Goal: Information Seeking & Learning: Check status

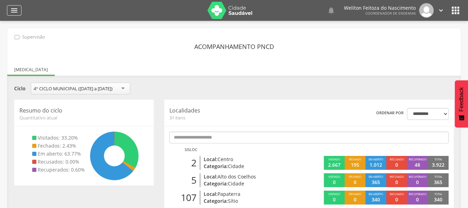
click at [12, 10] on icon "" at bounding box center [14, 10] width 8 height 8
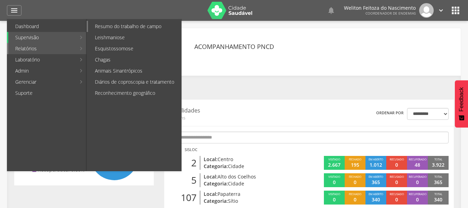
click at [113, 24] on link "Resumo do trabalho de campo" at bounding box center [134, 26] width 93 height 11
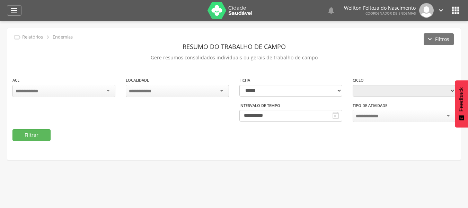
type input "**********"
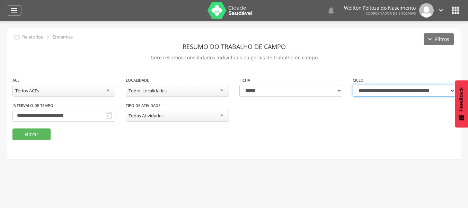
click at [450, 90] on select "**********" at bounding box center [404, 91] width 103 height 12
select select "**********"
click at [353, 85] on select "**********" at bounding box center [404, 91] width 103 height 12
type input "**********"
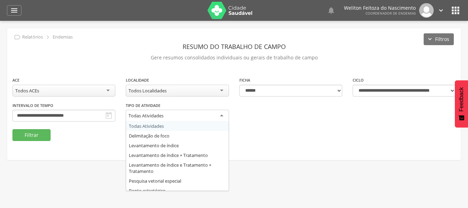
click at [223, 116] on div "Todas Atividades" at bounding box center [177, 116] width 103 height 12
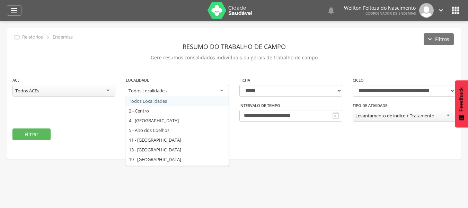
click at [221, 90] on div "Todos Localidades" at bounding box center [177, 91] width 103 height 12
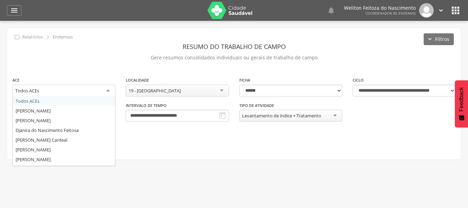
click at [99, 94] on div "Todos ACEs" at bounding box center [63, 91] width 103 height 12
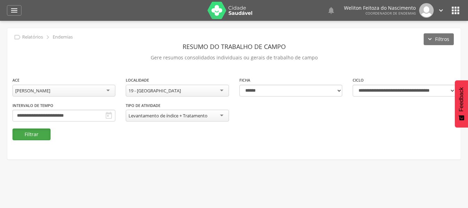
click at [37, 132] on button "Filtrar" at bounding box center [31, 134] width 38 height 12
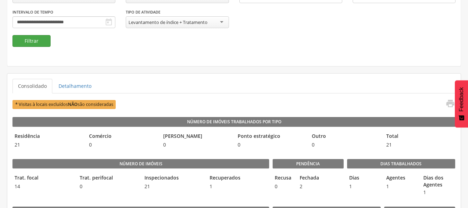
scroll to position [94, 0]
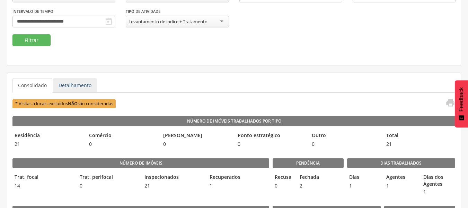
click at [66, 88] on link "Detalhamento" at bounding box center [75, 85] width 44 height 15
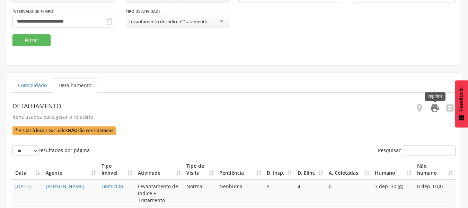
click at [433, 108] on icon "" at bounding box center [435, 108] width 10 height 10
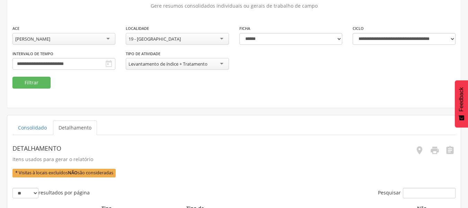
scroll to position [51, 0]
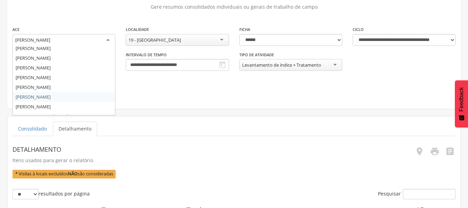
click at [110, 38] on div "[PERSON_NAME]" at bounding box center [63, 40] width 103 height 12
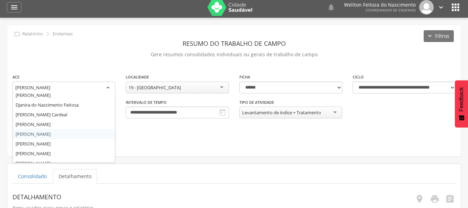
scroll to position [23, 0]
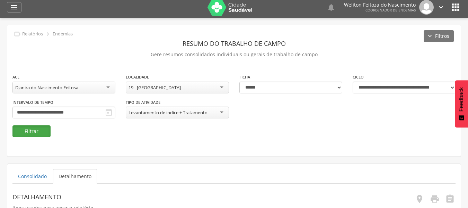
click at [28, 135] on button "Filtrar" at bounding box center [31, 131] width 38 height 12
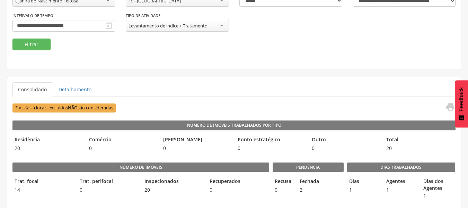
scroll to position [90, 0]
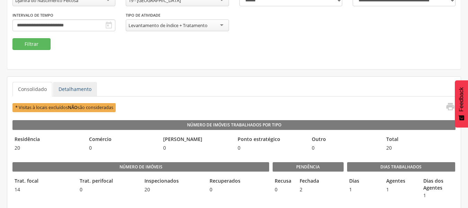
click at [76, 89] on link "Detalhamento" at bounding box center [75, 89] width 44 height 15
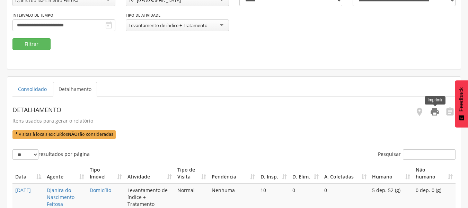
click at [434, 114] on icon "" at bounding box center [435, 112] width 10 height 10
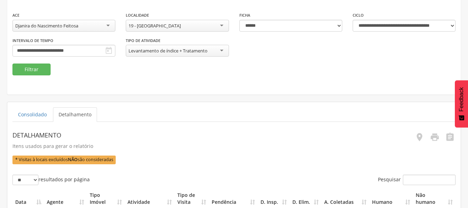
scroll to position [64, 0]
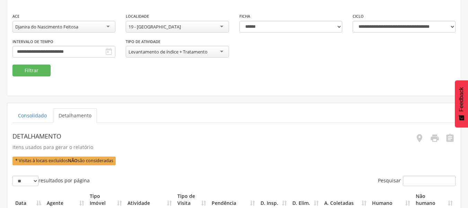
click at [109, 26] on div "Djanira do Nascimento Feitosa" at bounding box center [63, 27] width 103 height 12
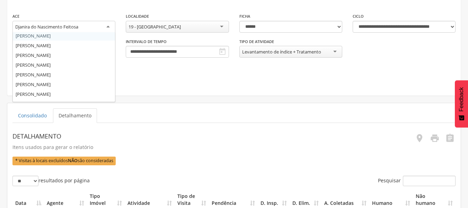
scroll to position [63, 0]
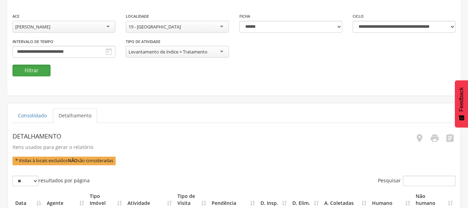
click at [37, 74] on button "Filtrar" at bounding box center [31, 70] width 38 height 12
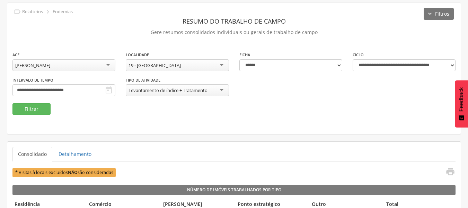
scroll to position [64, 0]
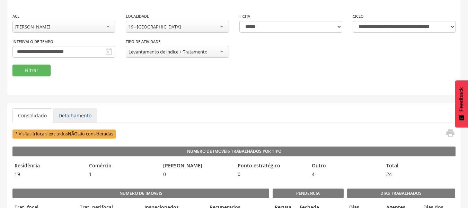
click at [80, 118] on link "Detalhamento" at bounding box center [75, 115] width 44 height 15
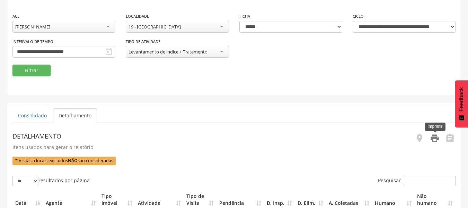
click at [436, 137] on icon "" at bounding box center [435, 138] width 10 height 10
click at [110, 24] on div "[PERSON_NAME]" at bounding box center [63, 27] width 103 height 12
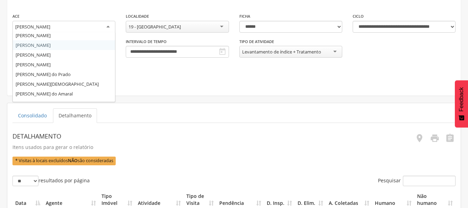
scroll to position [100, 0]
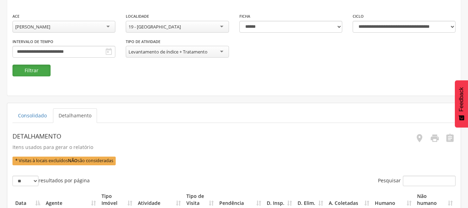
click at [35, 73] on button "Filtrar" at bounding box center [31, 70] width 38 height 12
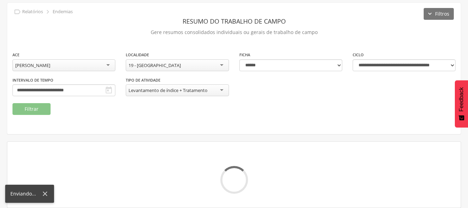
scroll to position [64, 0]
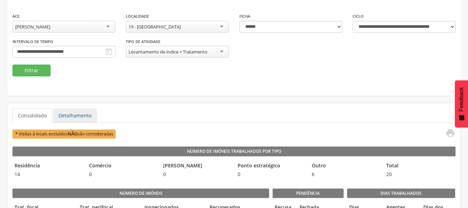
click at [71, 115] on link "Detalhamento" at bounding box center [75, 115] width 44 height 15
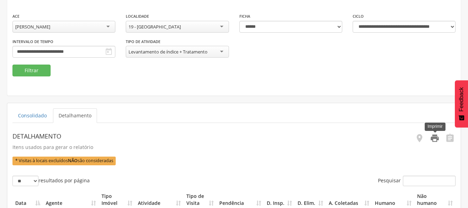
click at [436, 142] on icon "" at bounding box center [435, 138] width 10 height 10
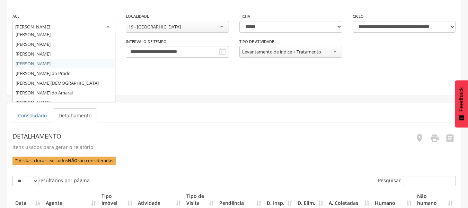
click at [109, 27] on div "[PERSON_NAME]" at bounding box center [63, 27] width 103 height 12
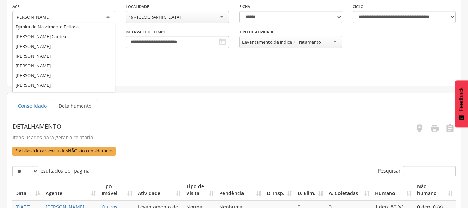
scroll to position [0, 0]
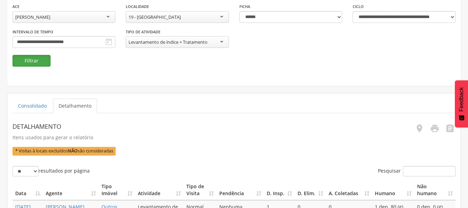
click at [36, 60] on button "Filtrar" at bounding box center [31, 61] width 38 height 12
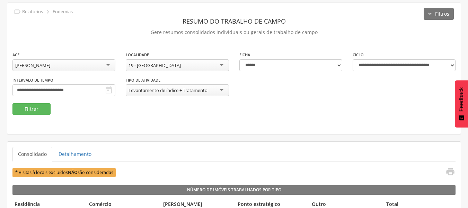
scroll to position [74, 0]
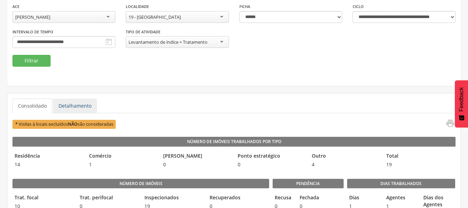
click at [77, 107] on link "Detalhamento" at bounding box center [75, 105] width 44 height 15
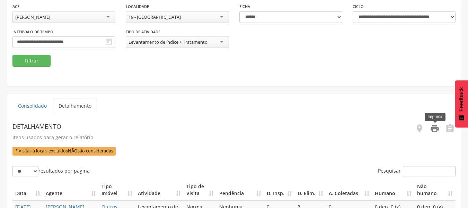
click at [434, 131] on icon "" at bounding box center [435, 128] width 10 height 10
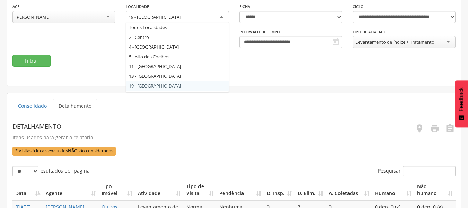
click at [223, 14] on div "19 - [GEOGRAPHIC_DATA]" at bounding box center [177, 17] width 103 height 12
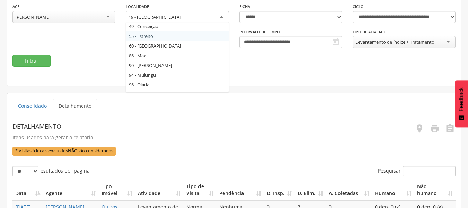
scroll to position [87, 0]
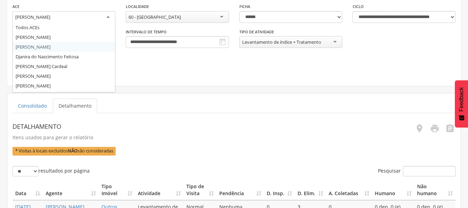
click at [108, 15] on div "[PERSON_NAME]" at bounding box center [63, 17] width 103 height 12
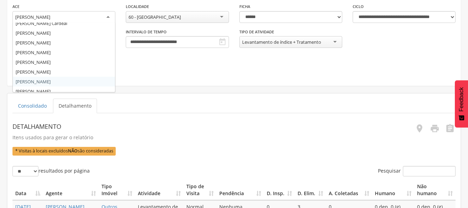
scroll to position [87, 0]
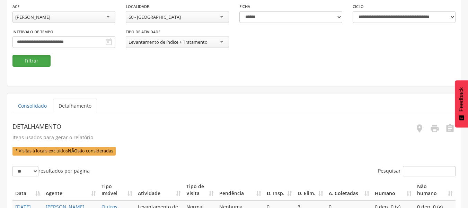
click at [37, 59] on button "Filtrar" at bounding box center [31, 61] width 38 height 12
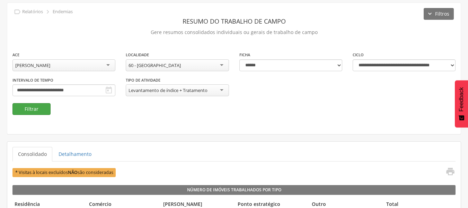
scroll to position [74, 0]
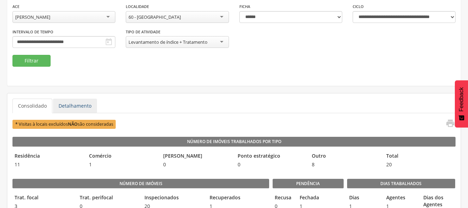
click at [82, 103] on link "Detalhamento" at bounding box center [75, 105] width 44 height 15
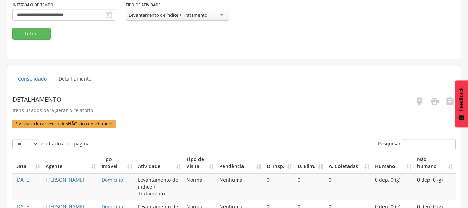
scroll to position [127, 0]
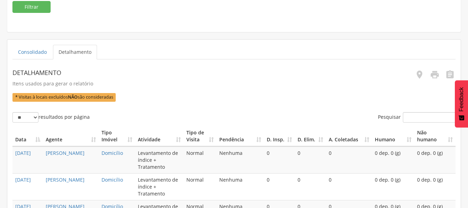
click at [102, 128] on th "Tipo Imóvel" at bounding box center [117, 136] width 37 height 20
click at [434, 73] on icon "" at bounding box center [435, 75] width 10 height 10
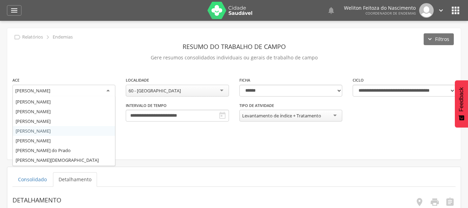
click at [110, 89] on div "[PERSON_NAME]" at bounding box center [63, 91] width 103 height 12
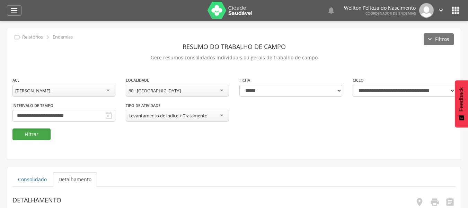
click at [34, 131] on button "Filtrar" at bounding box center [31, 134] width 38 height 12
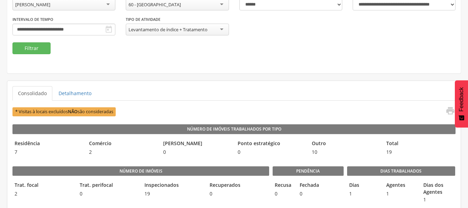
scroll to position [86, 0]
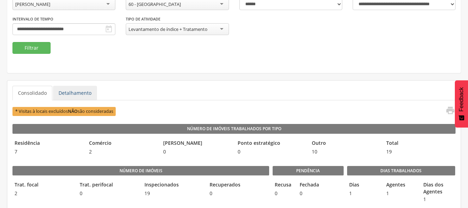
click at [76, 96] on link "Detalhamento" at bounding box center [75, 93] width 44 height 15
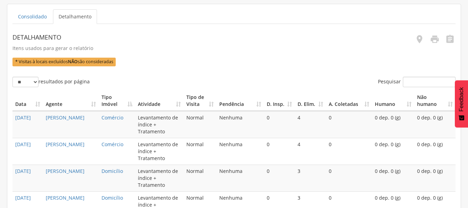
scroll to position [163, 0]
click at [433, 38] on icon "" at bounding box center [435, 39] width 10 height 10
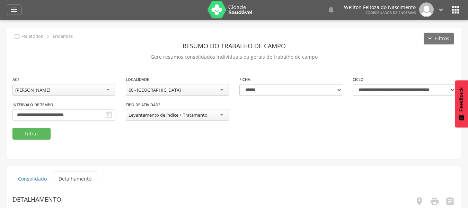
scroll to position [0, 0]
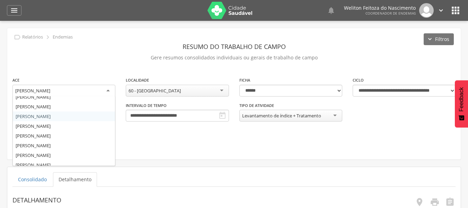
click at [108, 88] on div "[PERSON_NAME]" at bounding box center [63, 91] width 103 height 12
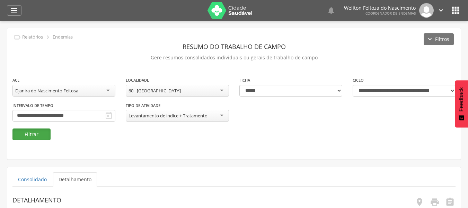
click at [30, 135] on button "Filtrar" at bounding box center [31, 134] width 38 height 12
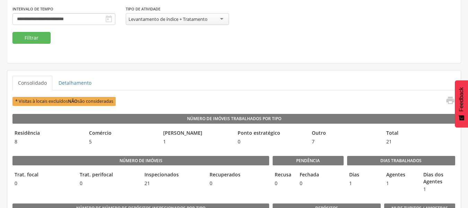
scroll to position [97, 0]
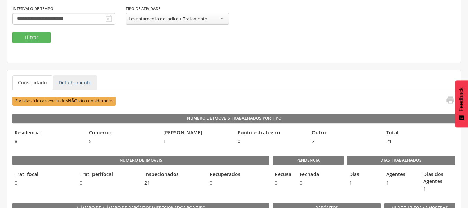
click at [74, 83] on link "Detalhamento" at bounding box center [75, 82] width 44 height 15
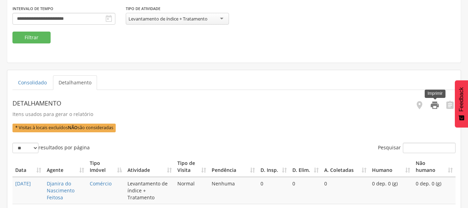
click at [434, 104] on icon "" at bounding box center [435, 105] width 10 height 10
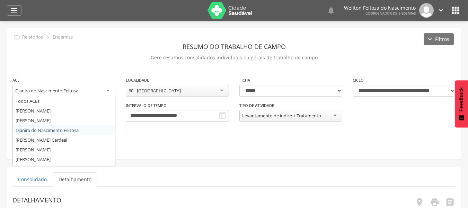
click at [109, 88] on div "Djanira do Nascimento Feitosa" at bounding box center [63, 91] width 103 height 12
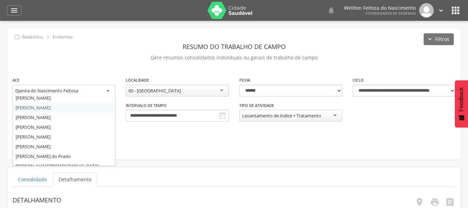
scroll to position [81, 0]
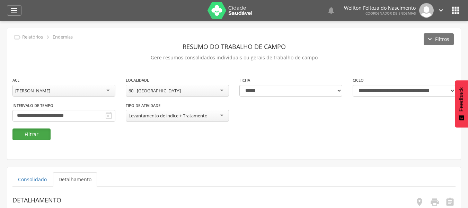
click at [35, 131] on button "Filtrar" at bounding box center [31, 134] width 38 height 12
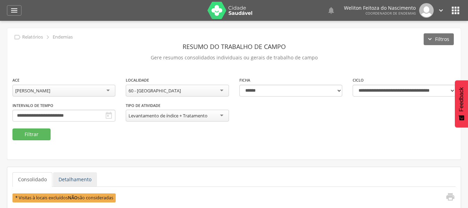
click at [76, 180] on link "Detalhamento" at bounding box center [75, 179] width 44 height 15
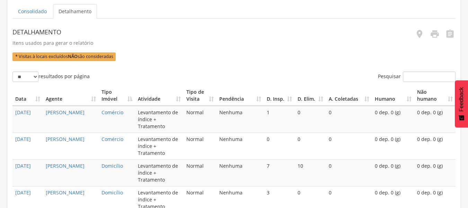
scroll to position [168, 0]
click at [435, 35] on icon "" at bounding box center [435, 34] width 10 height 10
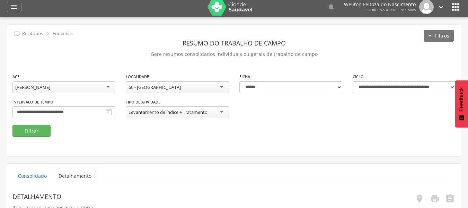
scroll to position [0, 0]
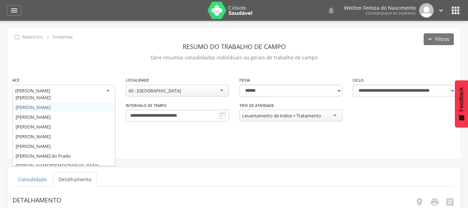
click at [108, 87] on div "[PERSON_NAME]" at bounding box center [63, 91] width 103 height 12
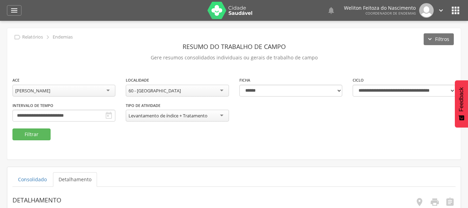
click at [35, 140] on div "**********" at bounding box center [234, 93] width 454 height 131
drag, startPoint x: 35, startPoint y: 140, endPoint x: 33, endPoint y: 130, distance: 10.2
click at [33, 130] on div "**********" at bounding box center [234, 93] width 454 height 131
click at [33, 130] on button "Filtrar" at bounding box center [31, 134] width 38 height 12
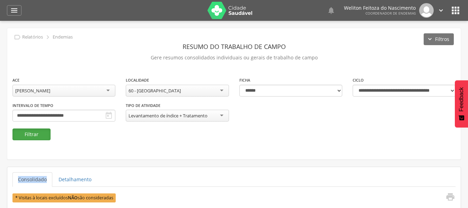
click at [33, 130] on button "Filtrar" at bounding box center [31, 134] width 38 height 12
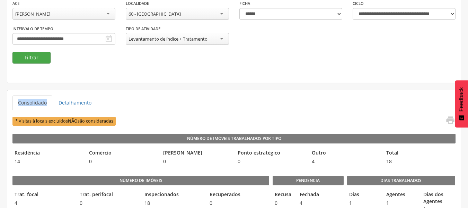
scroll to position [78, 0]
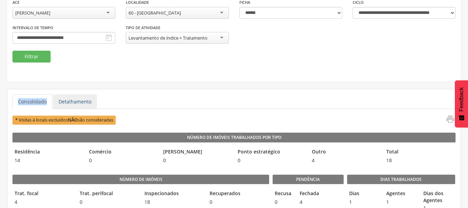
click at [76, 97] on link "Detalhamento" at bounding box center [75, 101] width 44 height 15
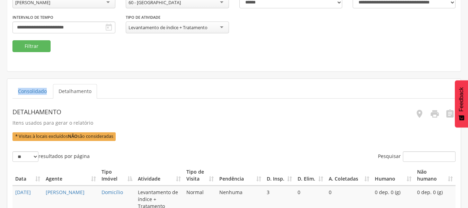
scroll to position [87, 0]
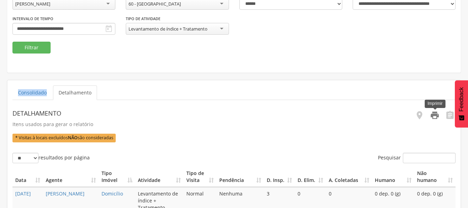
click at [434, 117] on icon "" at bounding box center [435, 115] width 10 height 10
